Goal: Task Accomplishment & Management: Manage account settings

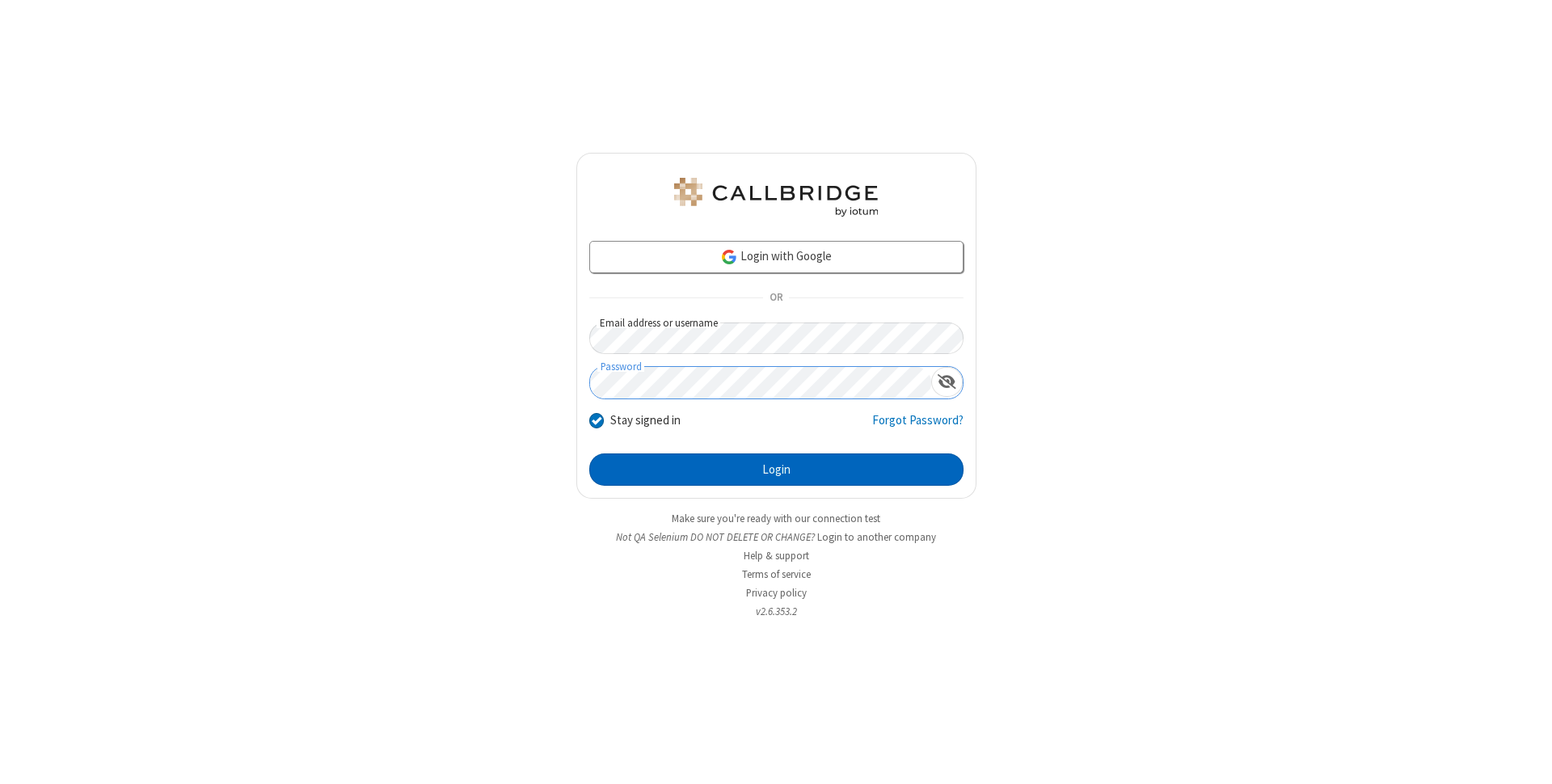
click at [776, 470] on button "Login" at bounding box center [777, 470] width 374 height 32
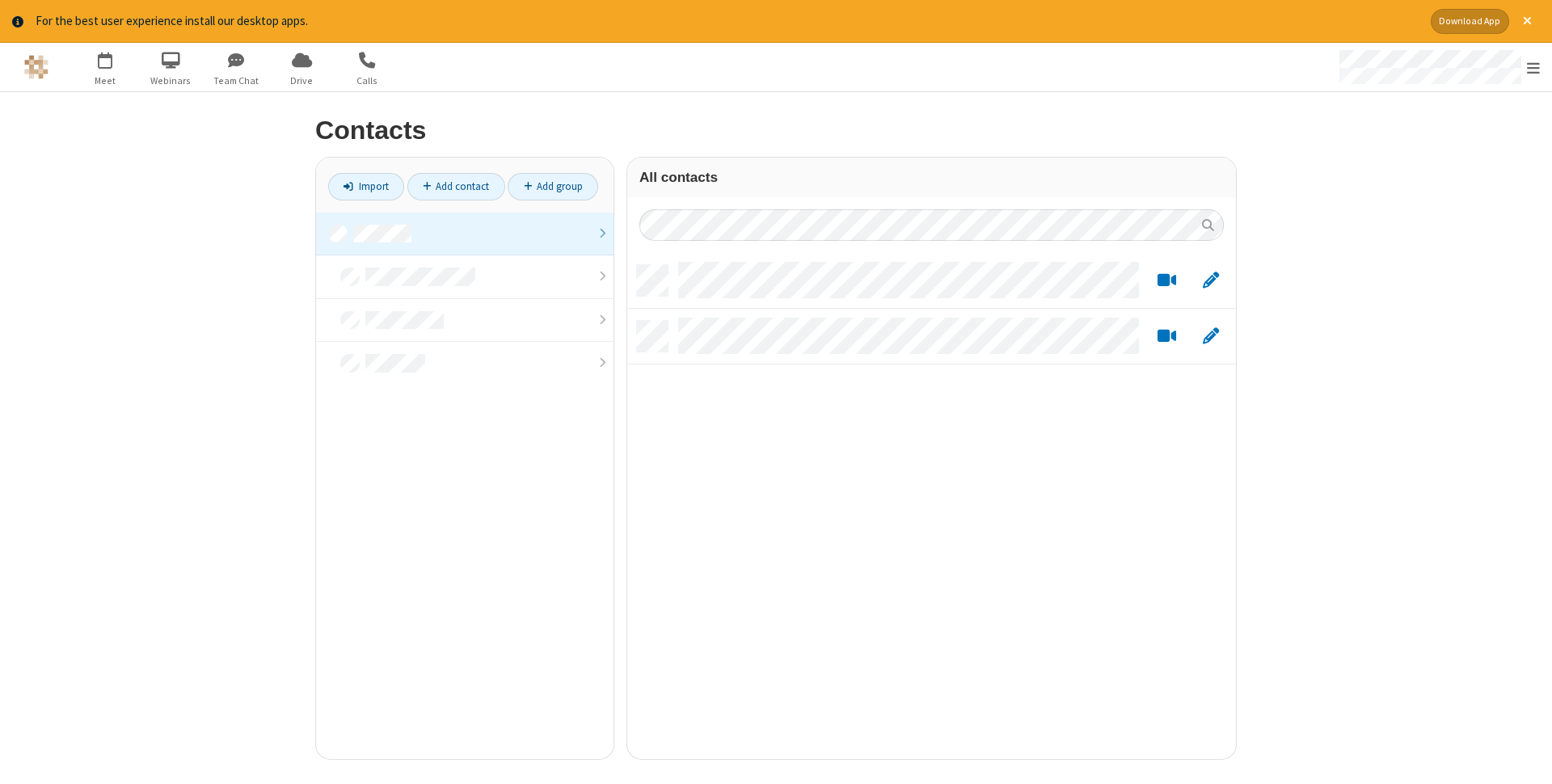
scroll to position [506, 609]
click at [465, 233] on link at bounding box center [465, 234] width 298 height 44
click at [456, 186] on link "Add contact" at bounding box center [456, 186] width 98 height 28
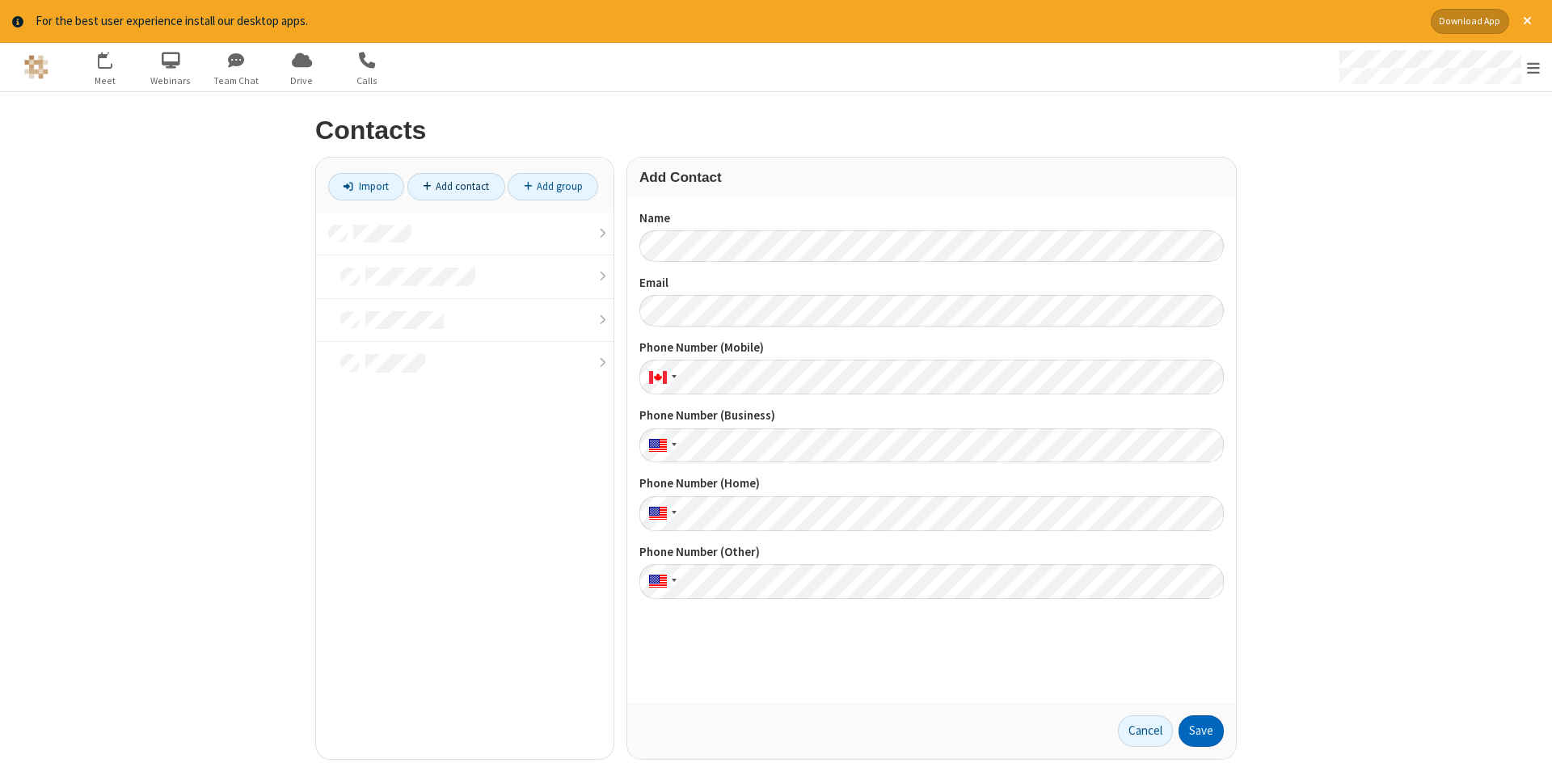
click at [1202, 731] on button "Save" at bounding box center [1201, 731] width 45 height 32
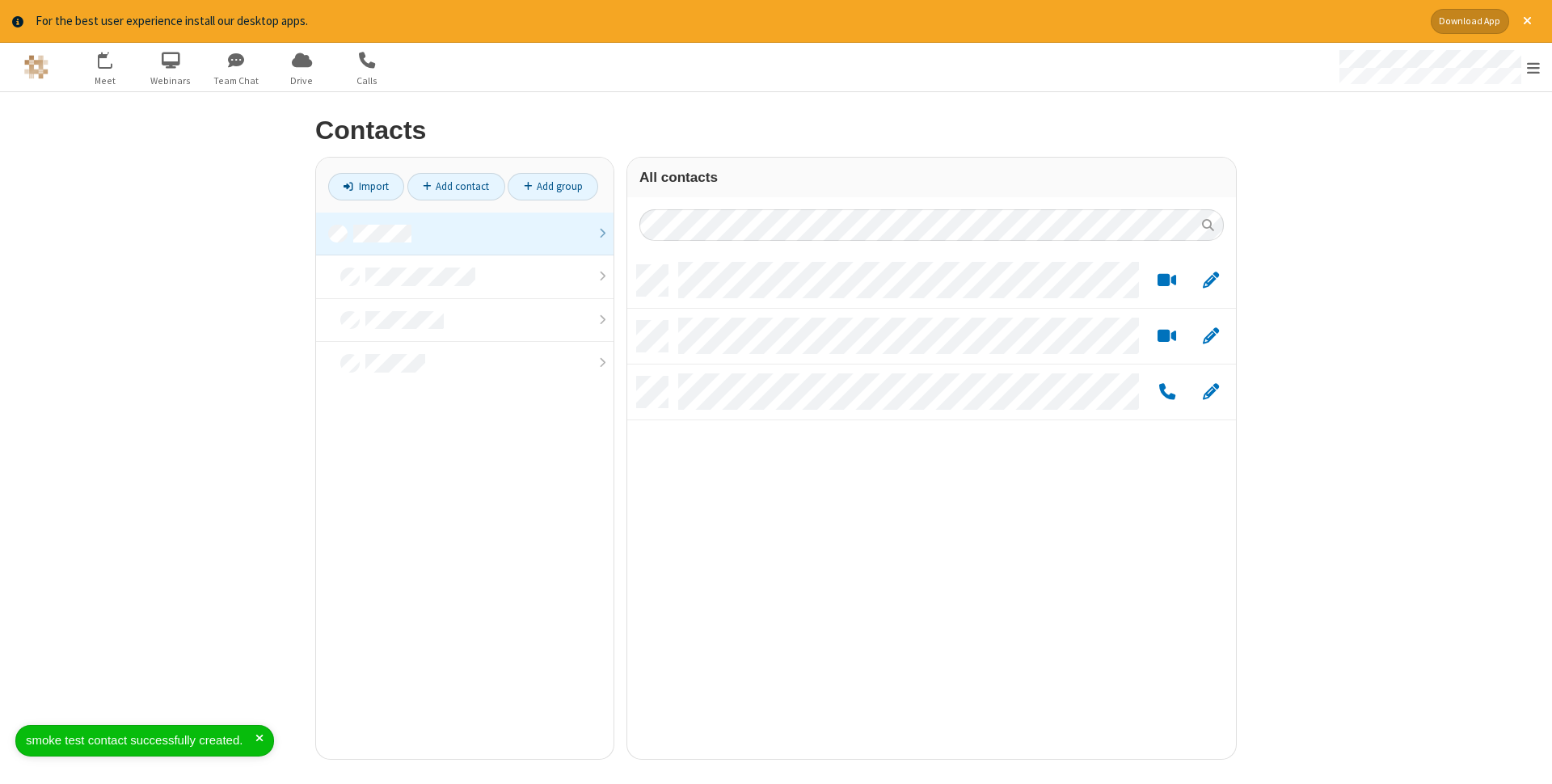
scroll to position [506, 609]
